Goal: Navigation & Orientation: Find specific page/section

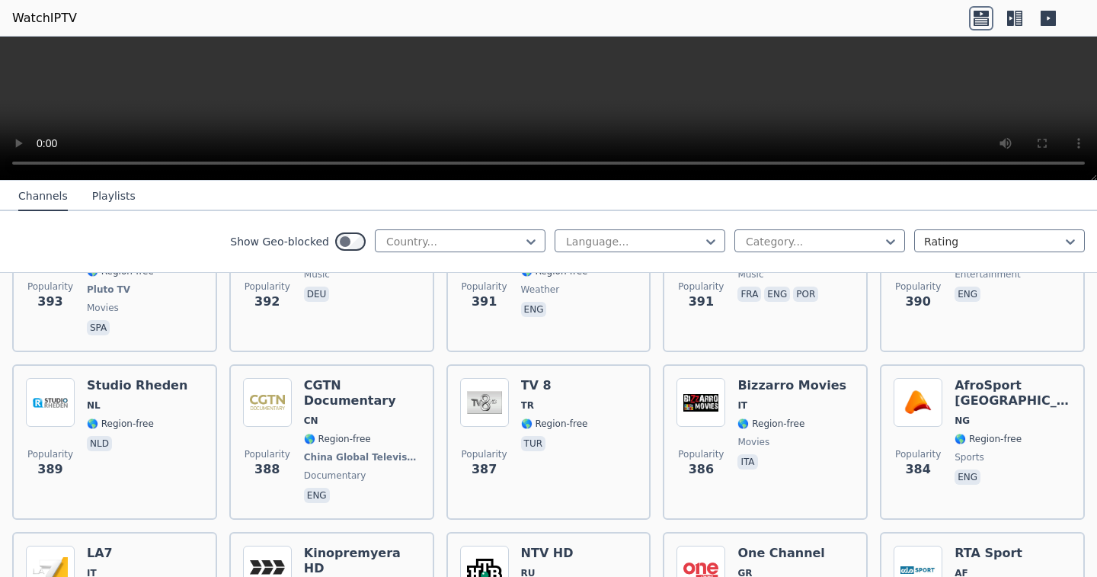
scroll to position [6831, 0]
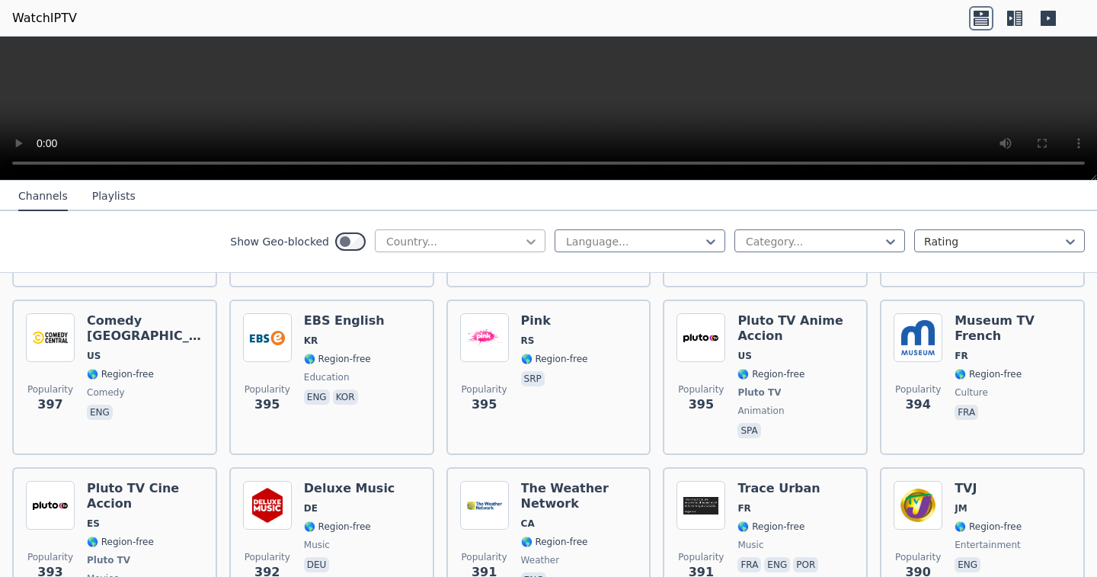
click at [524, 248] on icon at bounding box center [531, 241] width 15 height 15
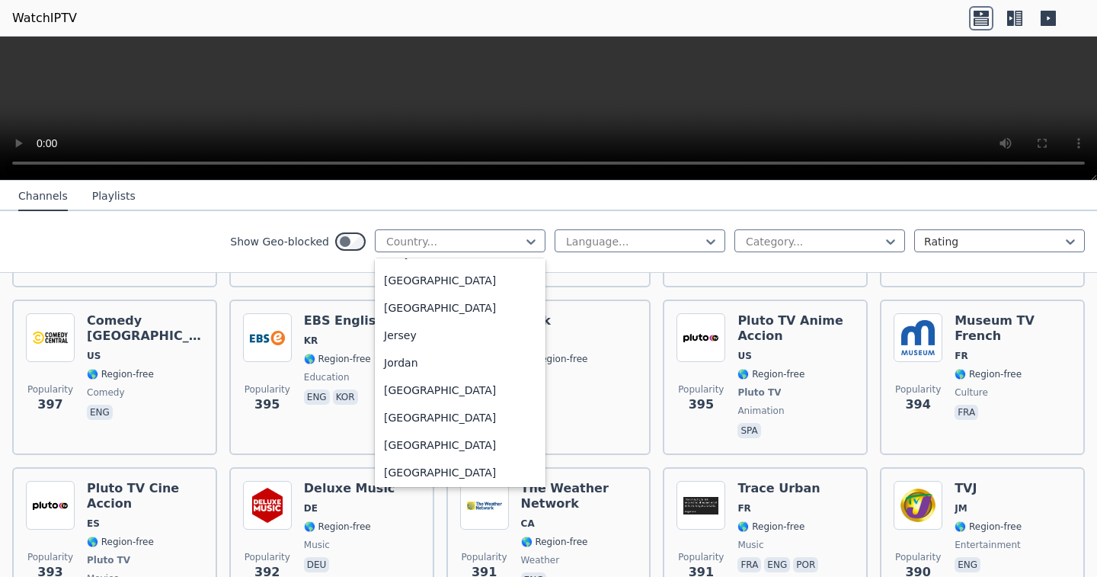
scroll to position [2591, 0]
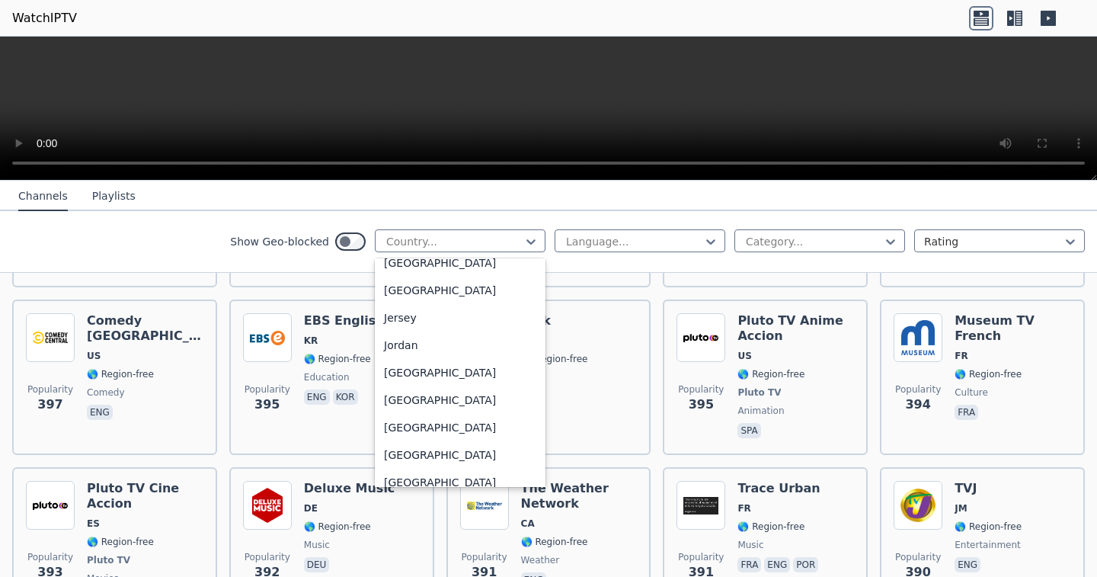
click at [438, 57] on div "[GEOGRAPHIC_DATA]" at bounding box center [460, 43] width 171 height 27
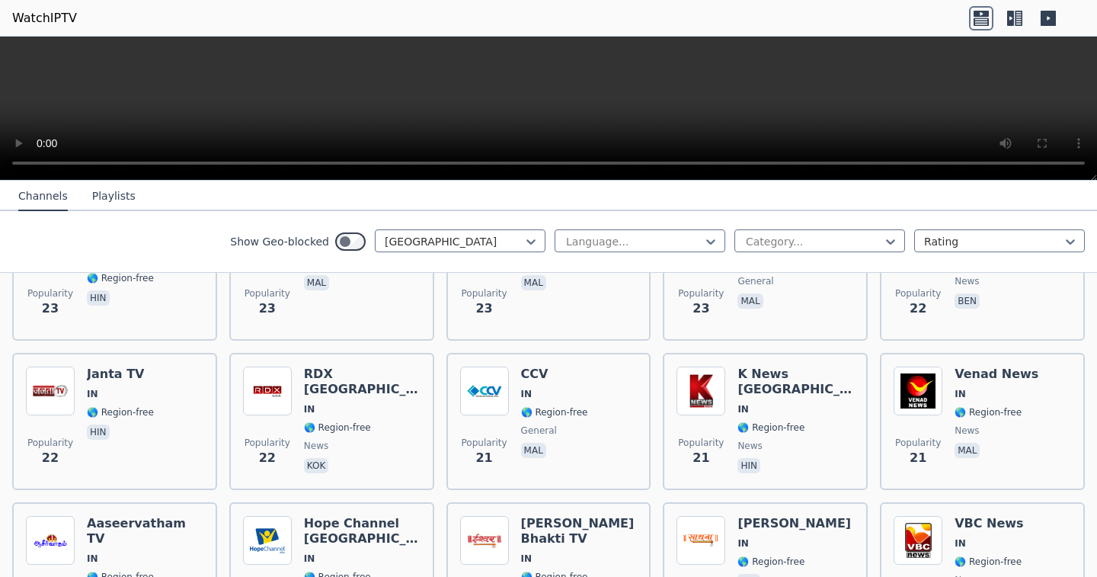
scroll to position [3228, 0]
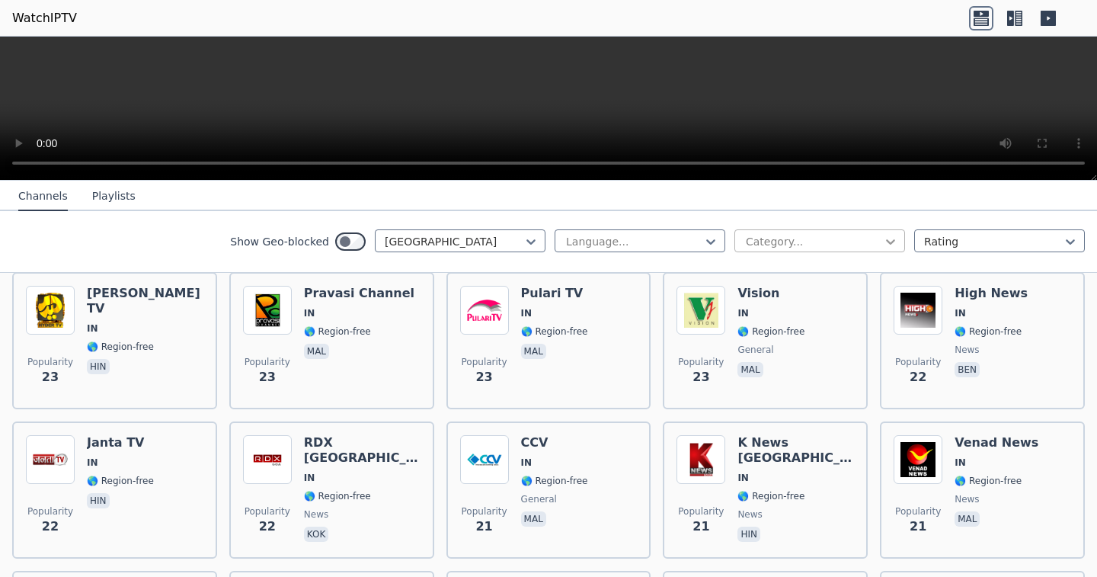
click at [883, 247] on icon at bounding box center [890, 241] width 15 height 15
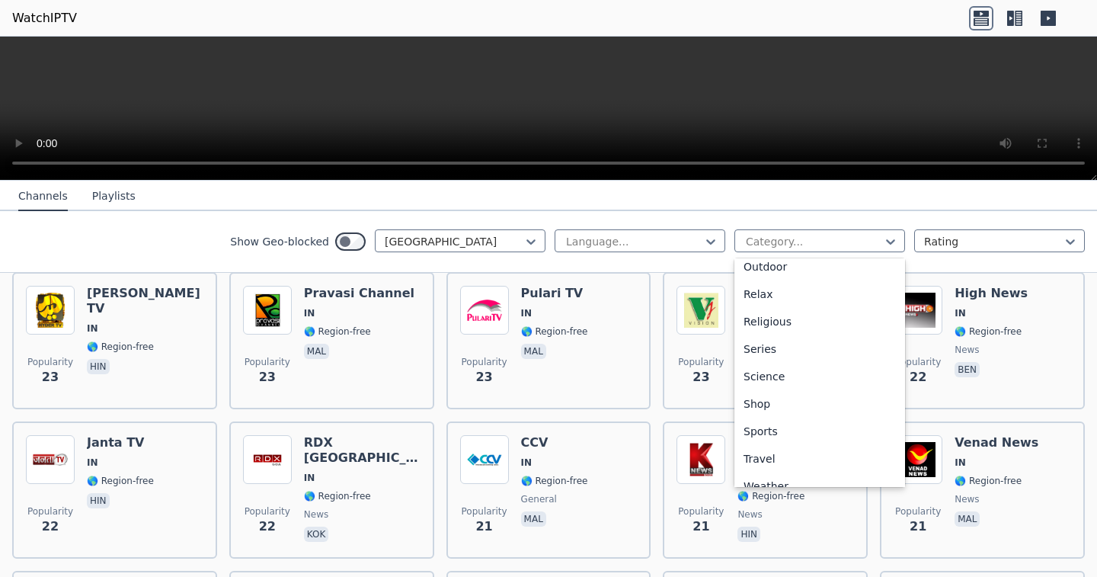
scroll to position [600, 0]
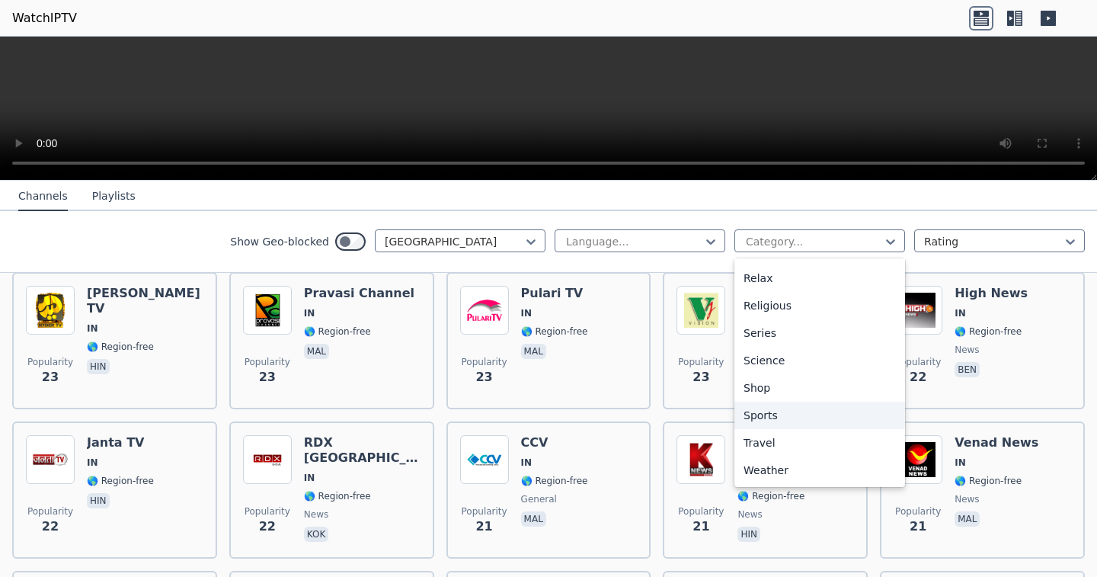
click at [797, 411] on div "Sports" at bounding box center [820, 415] width 171 height 27
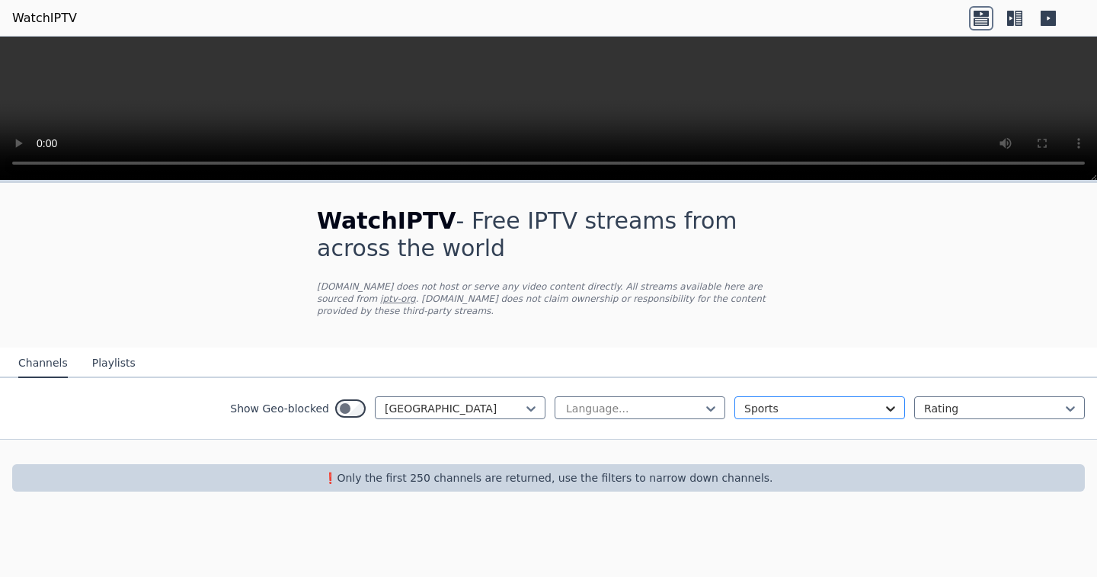
click at [889, 406] on icon at bounding box center [890, 408] width 9 height 5
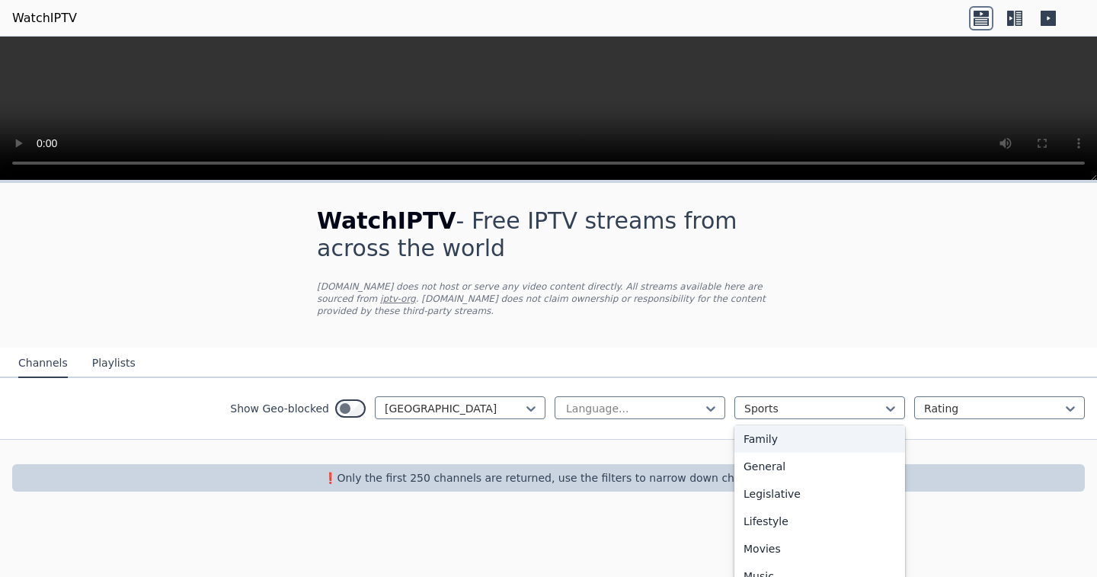
scroll to position [229, 0]
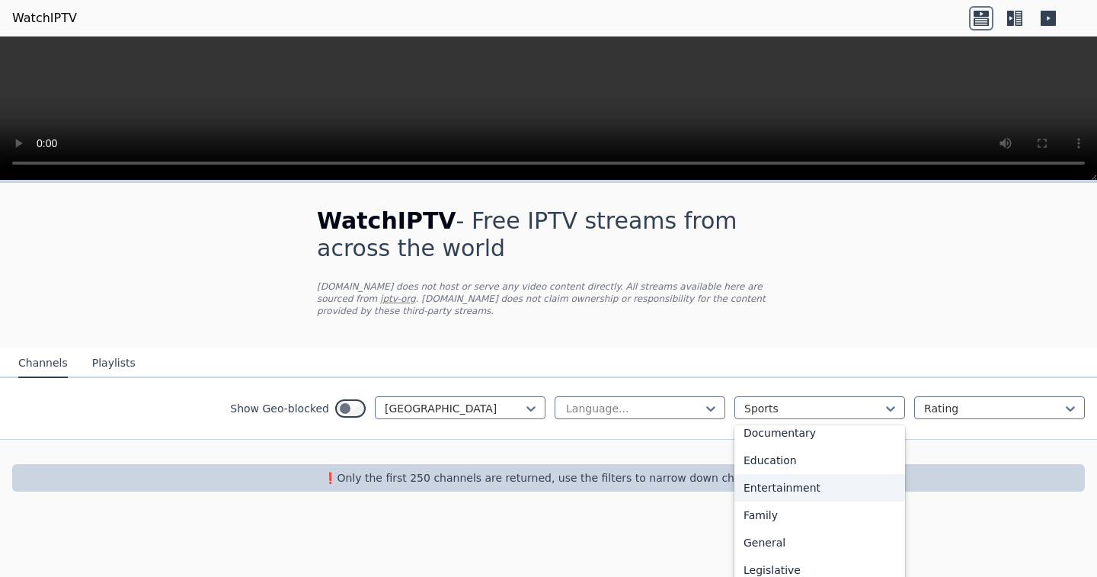
click at [828, 501] on div "Entertainment" at bounding box center [820, 487] width 171 height 27
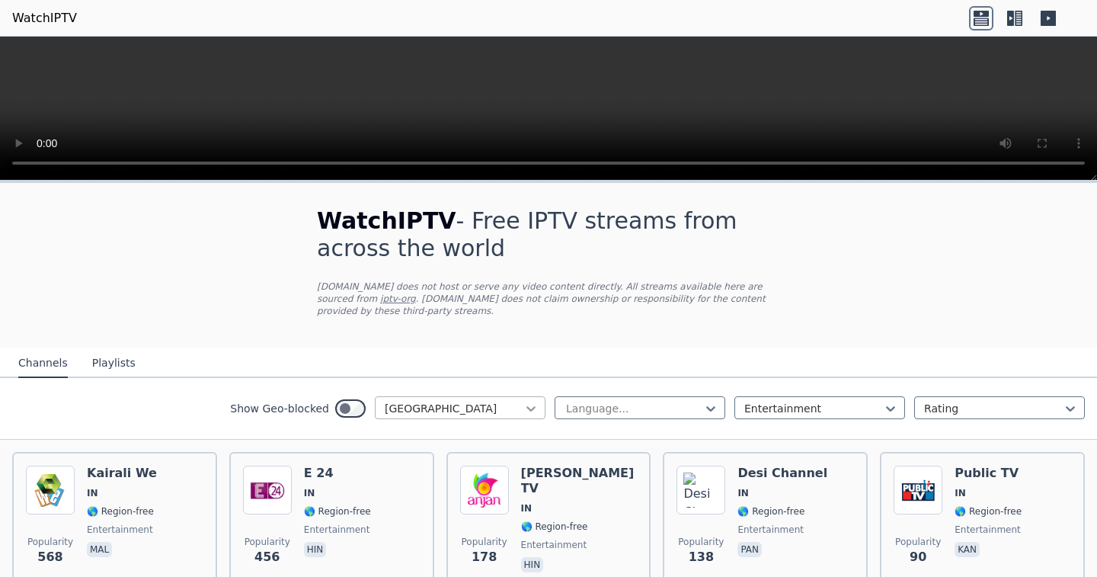
click at [527, 406] on icon at bounding box center [531, 408] width 9 height 5
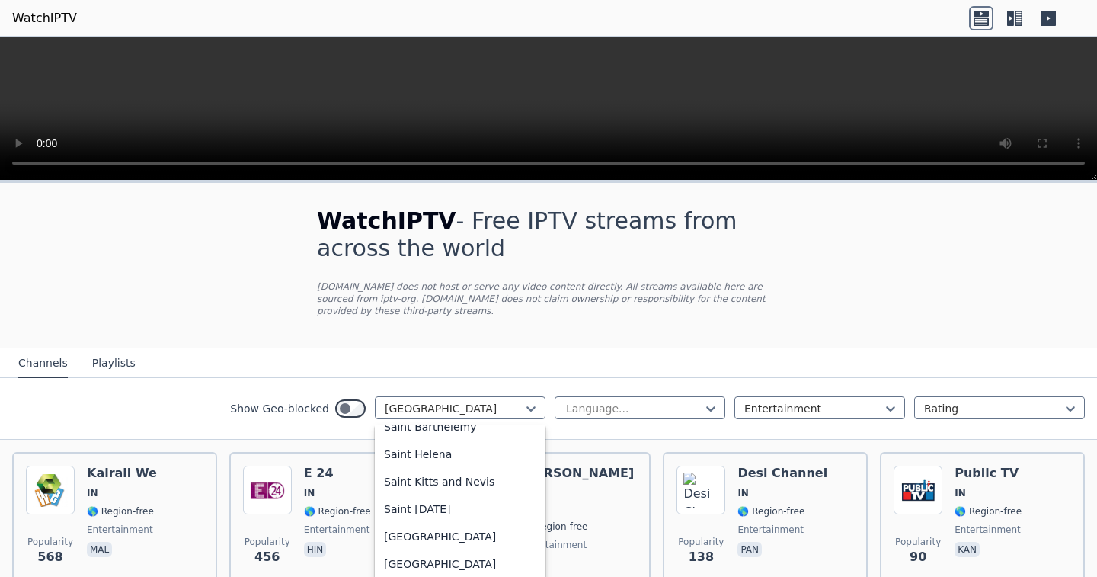
scroll to position [4283, 0]
click at [490, 56] on div "[GEOGRAPHIC_DATA]" at bounding box center [460, 41] width 171 height 27
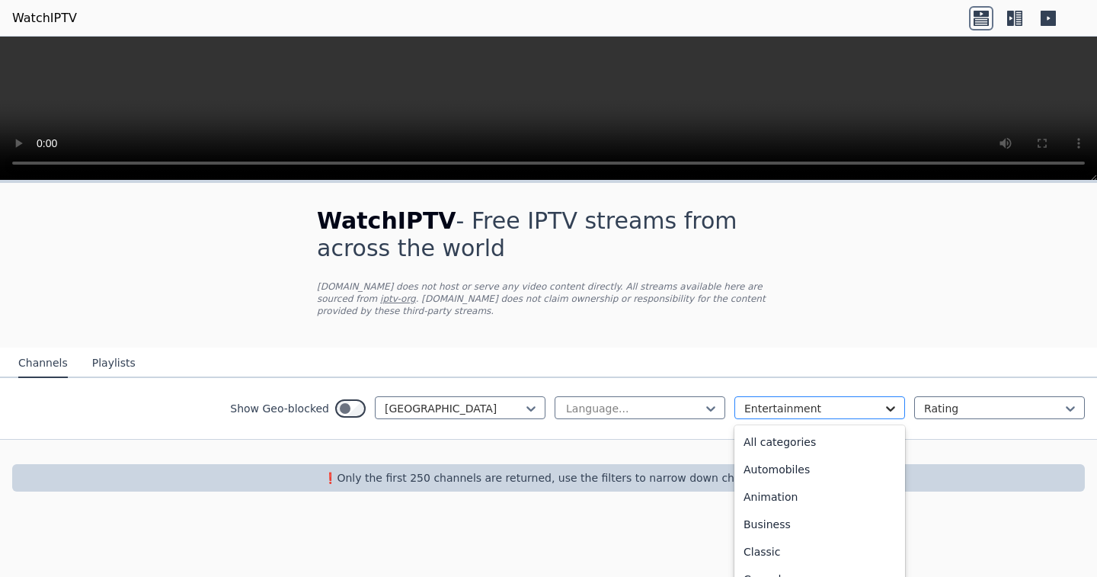
click at [892, 402] on icon at bounding box center [890, 408] width 15 height 15
click at [837, 436] on div "All categories" at bounding box center [820, 441] width 171 height 27
